Goal: Find specific page/section: Find specific page/section

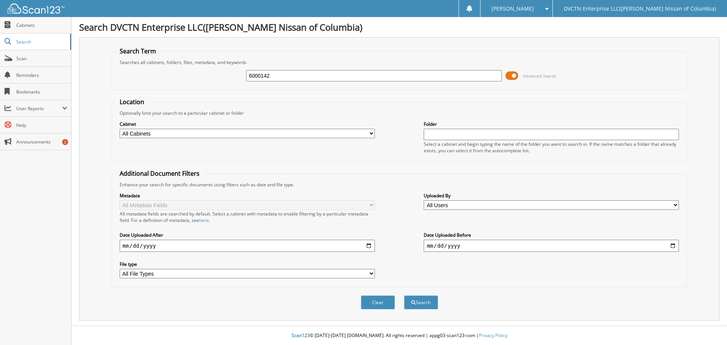
type input "6000142"
click at [404, 295] on button "Search" at bounding box center [421, 302] width 34 height 14
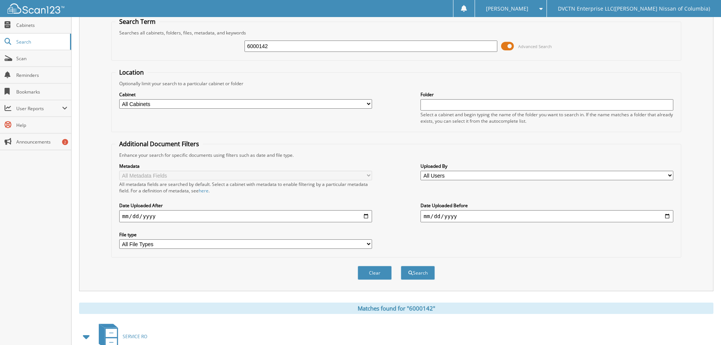
scroll to position [108, 0]
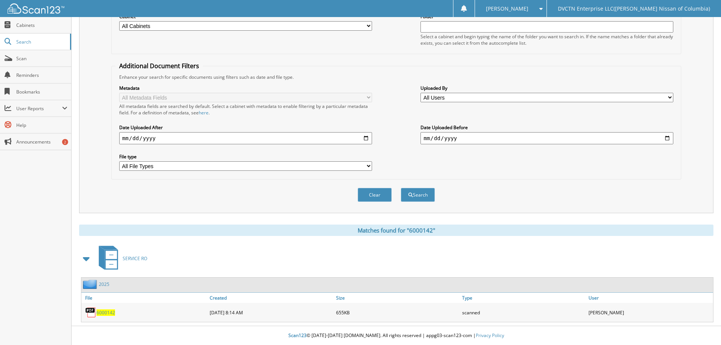
click at [101, 312] on span "6000142" at bounding box center [106, 312] width 19 height 6
